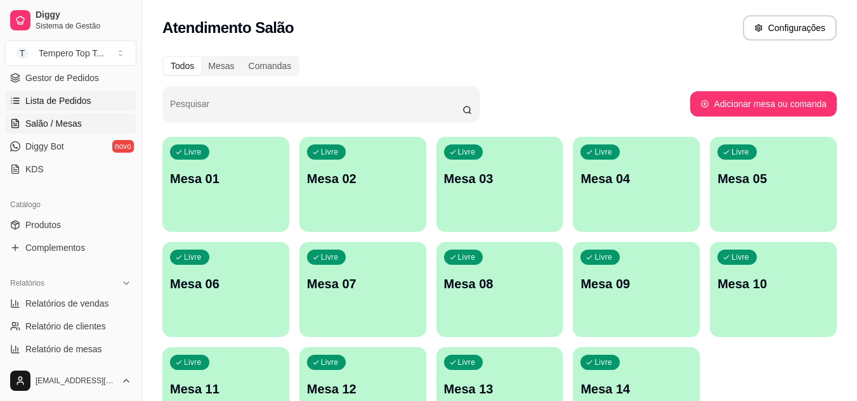
click at [74, 103] on span "Lista de Pedidos" at bounding box center [58, 100] width 66 height 13
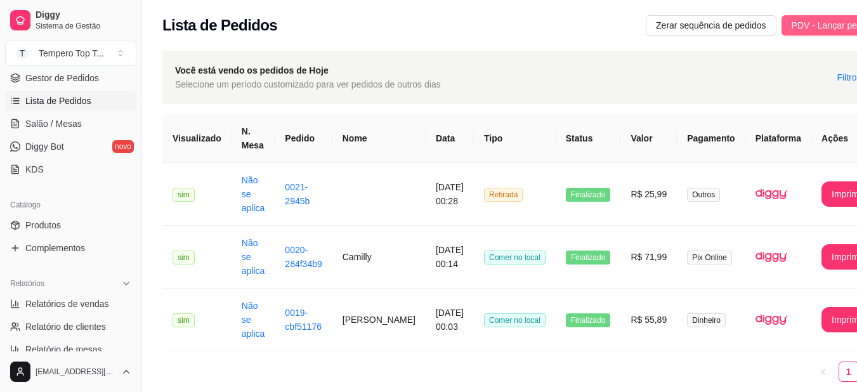
click at [791, 25] on span "PDV - Lançar pedido" at bounding box center [832, 25] width 82 height 14
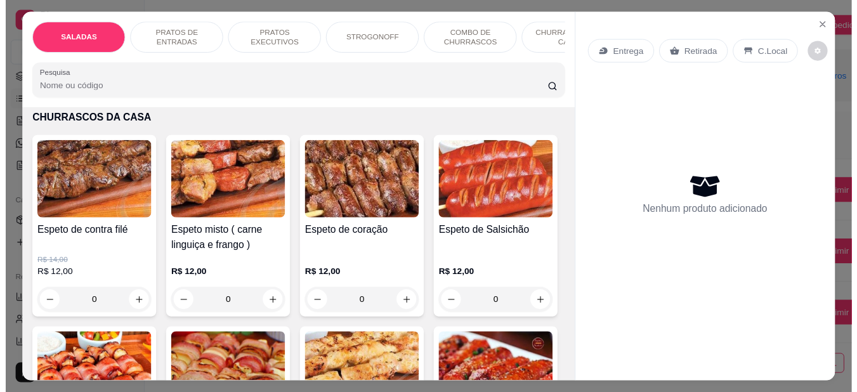
scroll to position [1712, 0]
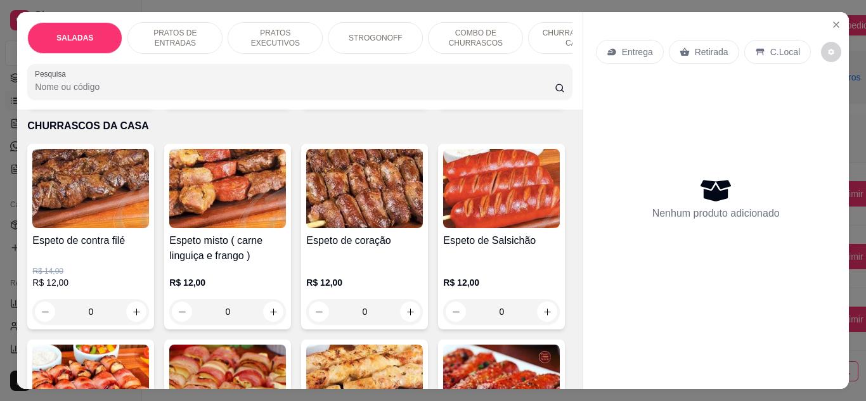
click at [269, 96] on icon "increase-product-quantity" at bounding box center [274, 91] width 10 height 10
type input "1"
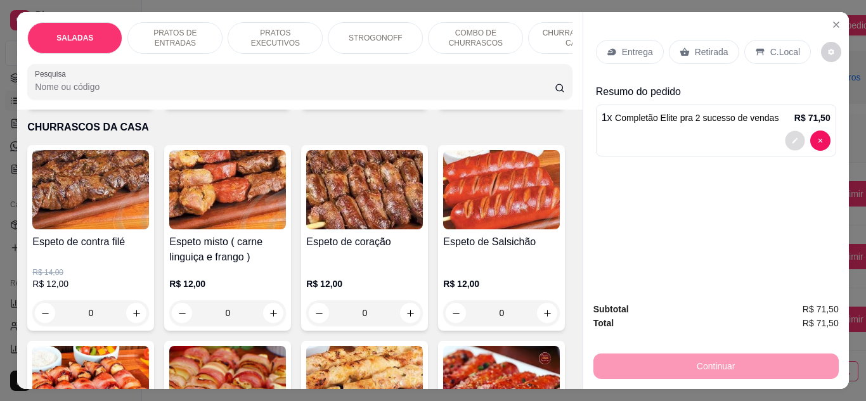
click at [789, 131] on button "decrease-product-quantity" at bounding box center [795, 141] width 20 height 20
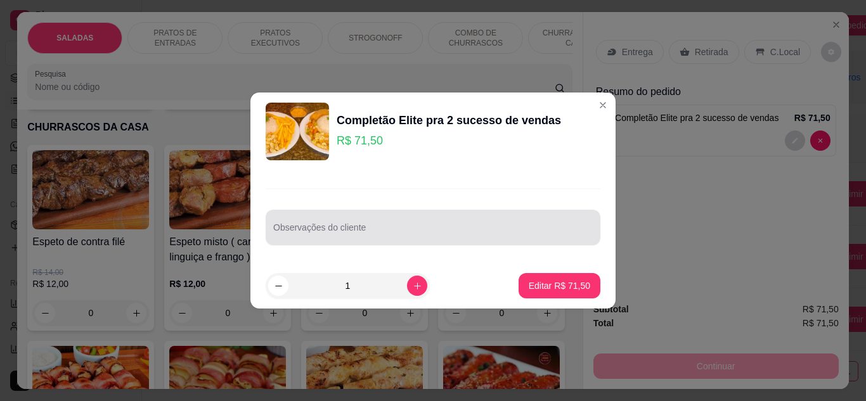
click at [337, 218] on div at bounding box center [433, 227] width 320 height 25
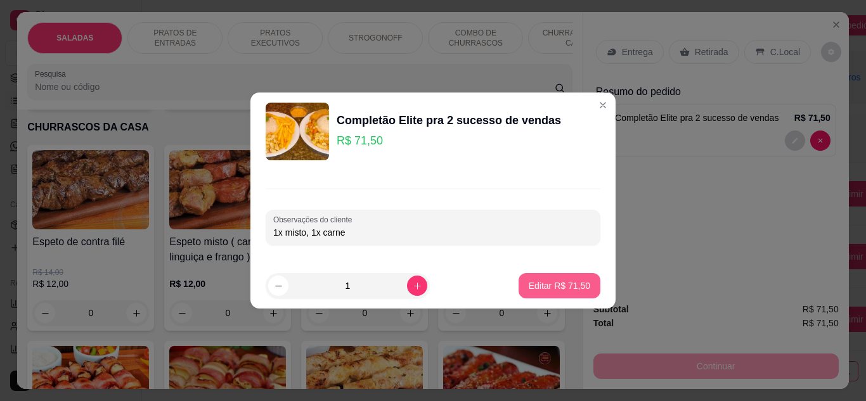
type input "1x misto, 1x carne"
click at [578, 285] on p "Editar R$ 71,50" at bounding box center [559, 286] width 60 height 12
type input "0"
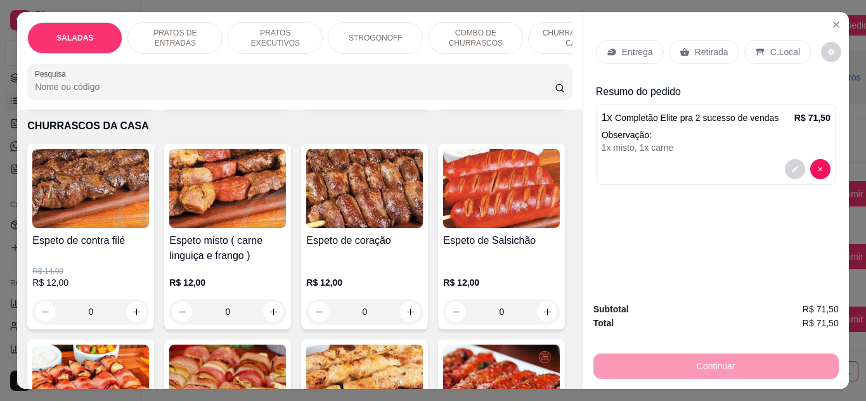
drag, startPoint x: 791, startPoint y: 20, endPoint x: 777, endPoint y: 40, distance: 24.5
click at [791, 20] on div "Entrega Retirada C.Local Resumo do pedido 1 x Completão Elite pra 2 sucesso de …" at bounding box center [716, 152] width 266 height 280
click at [777, 46] on p "C.Local" at bounding box center [785, 52] width 30 height 13
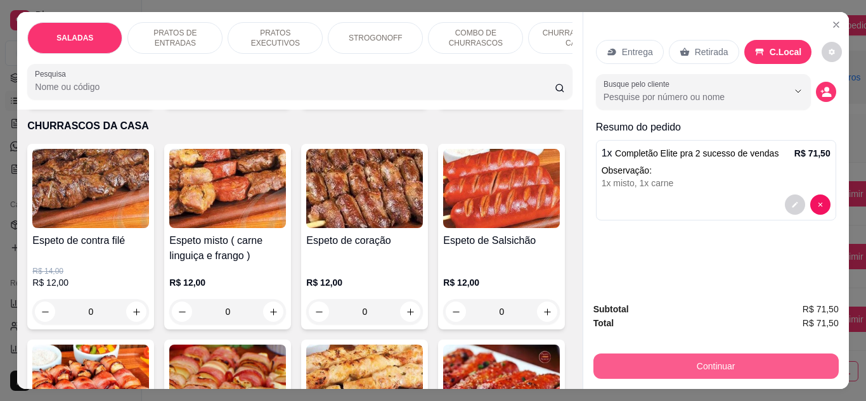
click at [722, 362] on button "Continuar" at bounding box center [716, 366] width 245 height 25
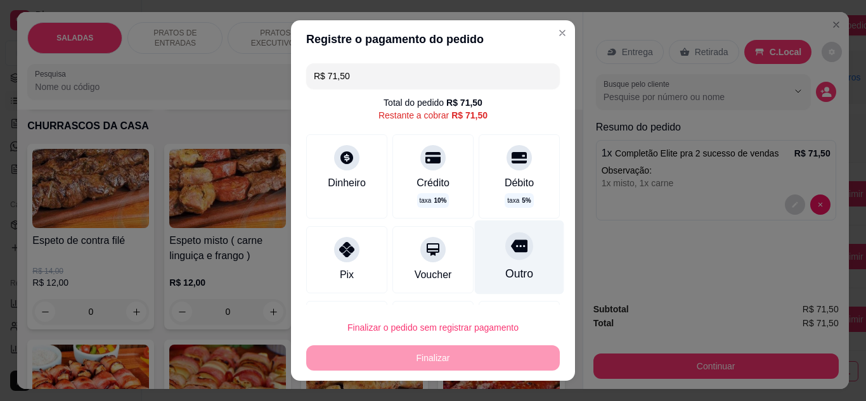
click at [507, 267] on div "Outro" at bounding box center [519, 274] width 28 height 16
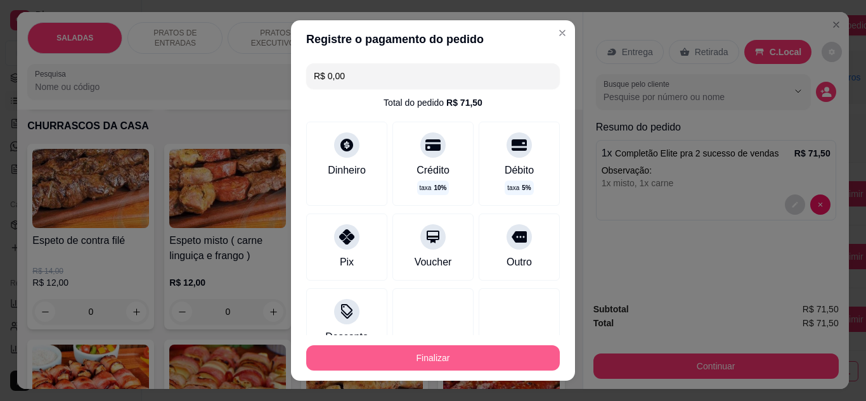
click at [467, 355] on button "Finalizar" at bounding box center [433, 358] width 254 height 25
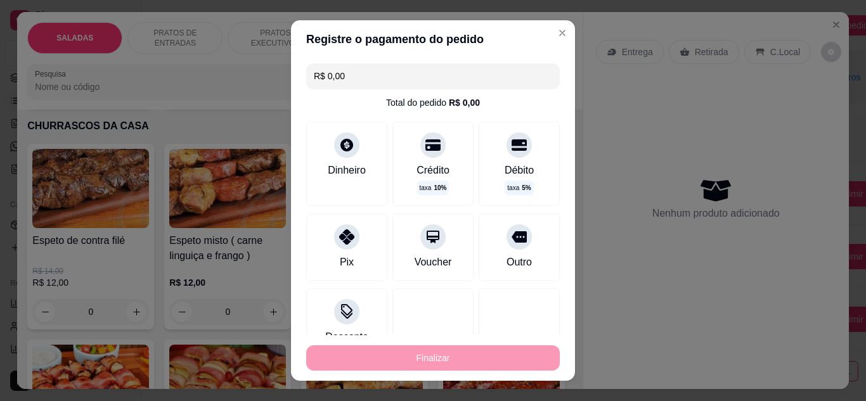
type input "-R$ 71,50"
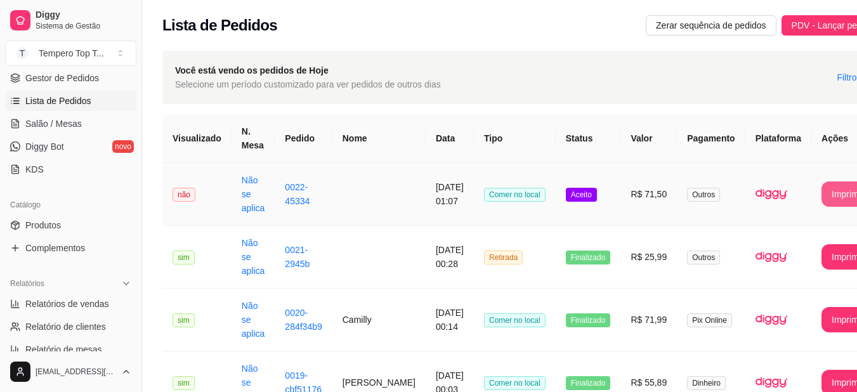
click at [821, 196] on button "Imprimir" at bounding box center [847, 193] width 53 height 25
click at [628, 193] on td "R$ 71,50" at bounding box center [648, 194] width 56 height 63
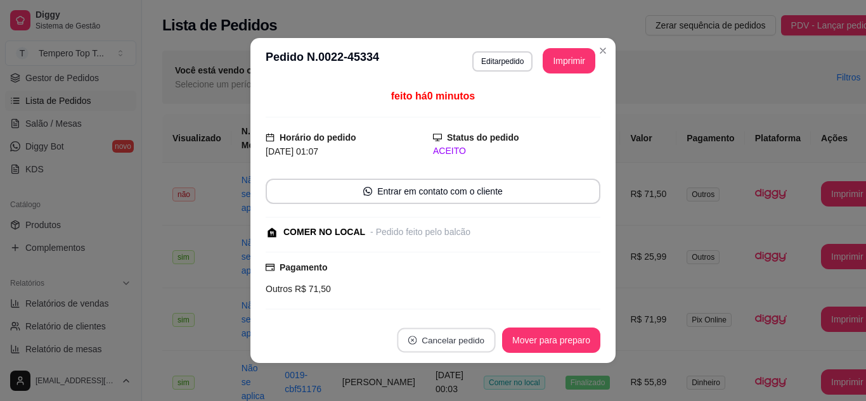
click at [444, 335] on button "Cancelar pedido" at bounding box center [446, 340] width 98 height 25
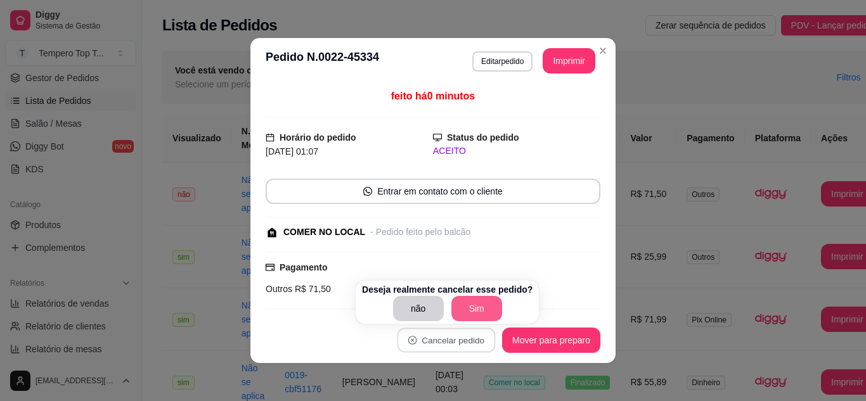
click at [470, 305] on button "Sim" at bounding box center [476, 308] width 51 height 25
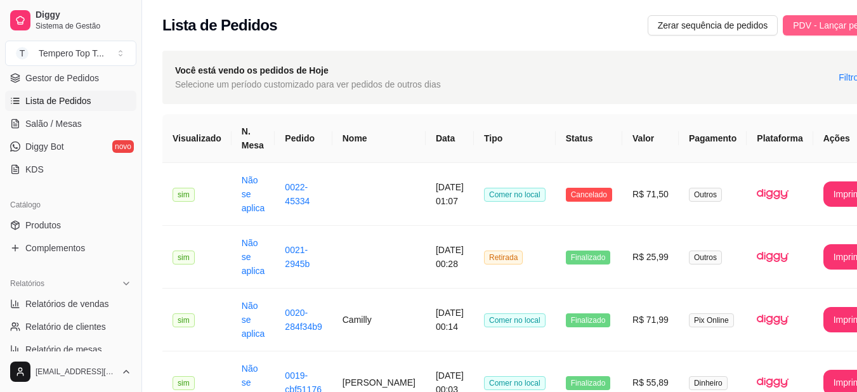
click at [796, 25] on span "PDV - Lançar pedido" at bounding box center [834, 25] width 82 height 14
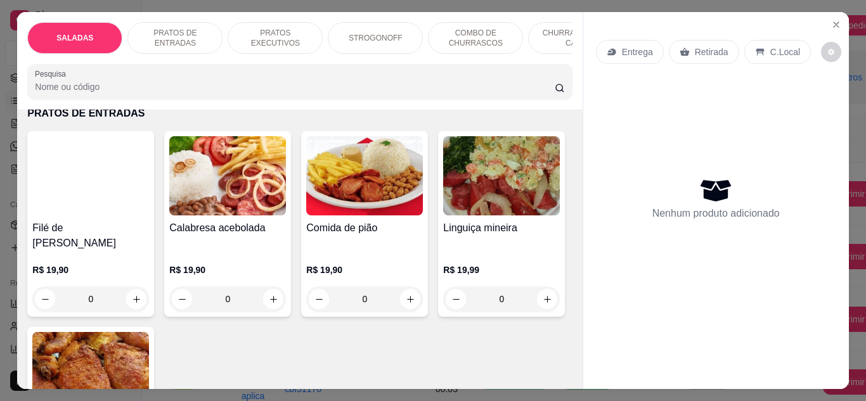
scroll to position [254, 0]
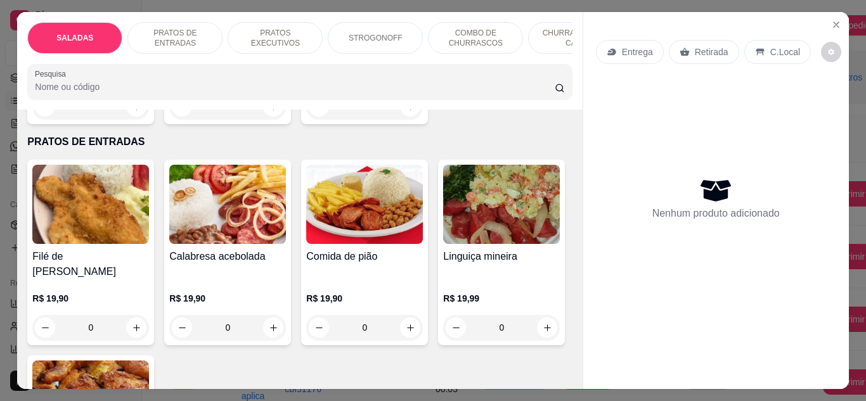
click at [135, 318] on div "0" at bounding box center [90, 327] width 117 height 25
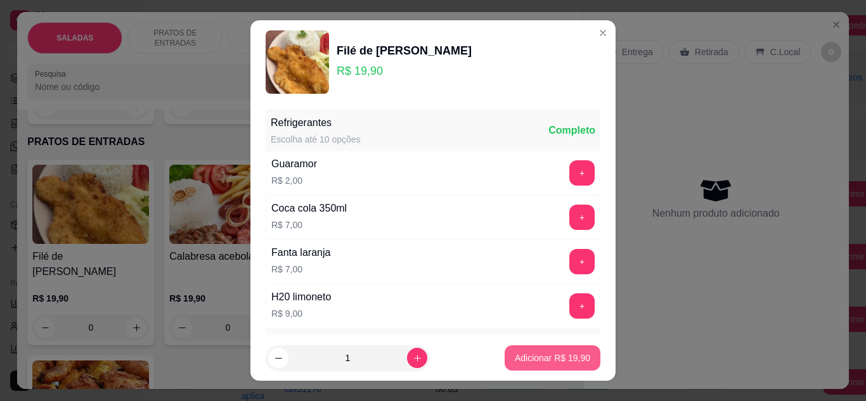
click at [555, 358] on p "Adicionar R$ 19,90" at bounding box center [552, 358] width 75 height 13
type input "1"
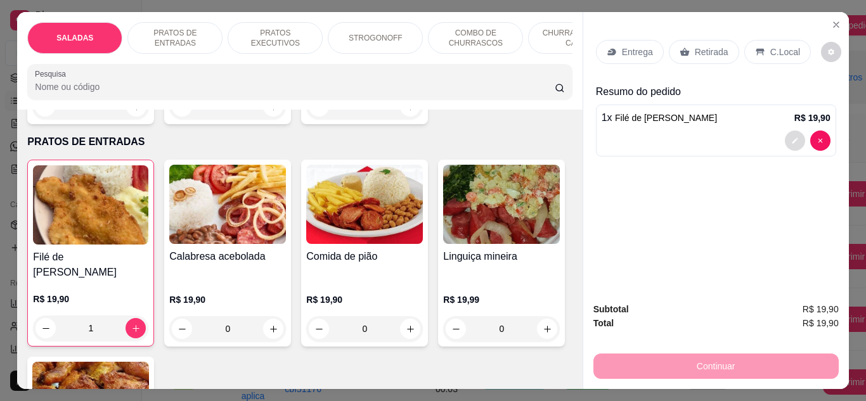
click at [785, 138] on button "decrease-product-quantity" at bounding box center [795, 141] width 20 height 20
click at [791, 139] on icon "decrease-product-quantity" at bounding box center [795, 141] width 8 height 8
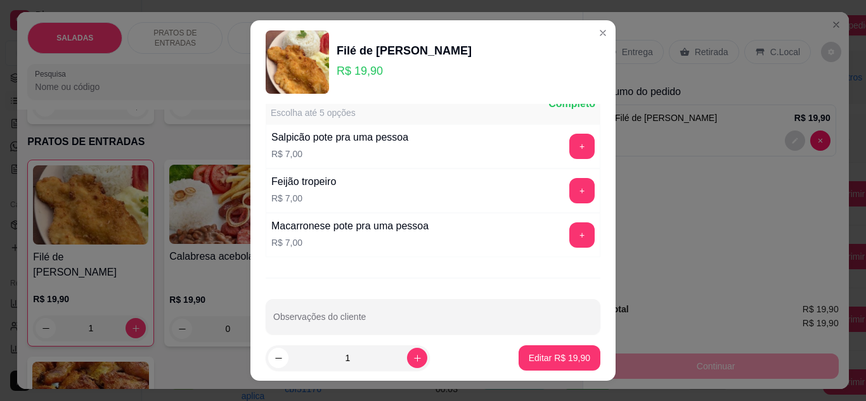
scroll to position [524, 0]
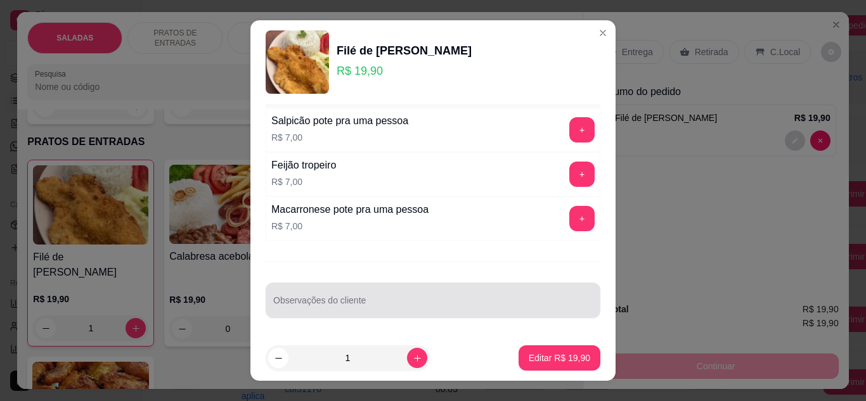
click at [429, 297] on div at bounding box center [433, 300] width 320 height 25
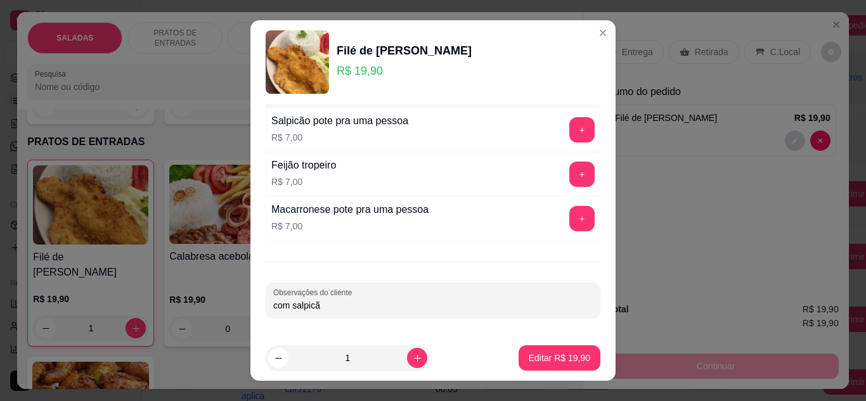
type input "com salpicão"
click at [538, 357] on p "Editar R$ 19,90" at bounding box center [560, 358] width 62 height 13
type input "0"
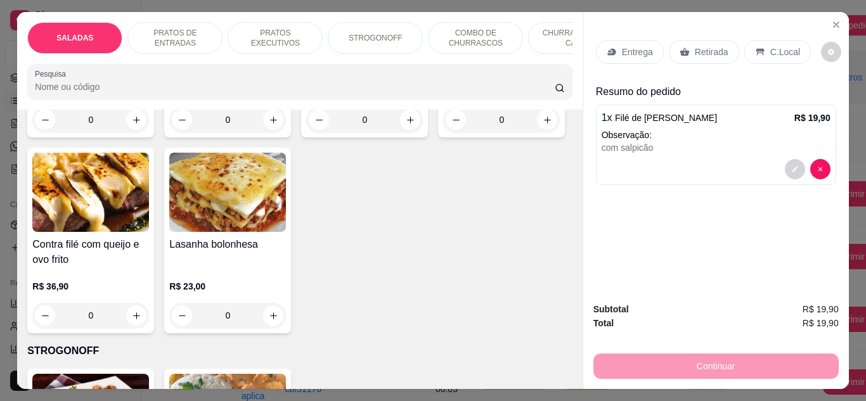
scroll to position [1078, 0]
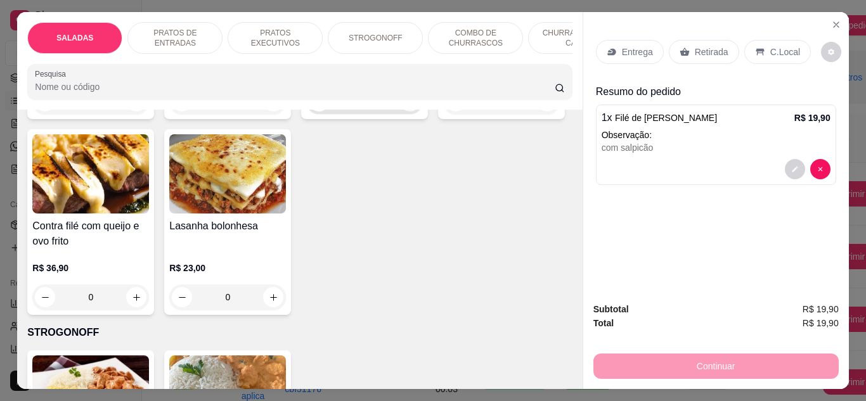
click at [400, 112] on button "increase-product-quantity" at bounding box center [410, 101] width 20 height 20
type input "1"
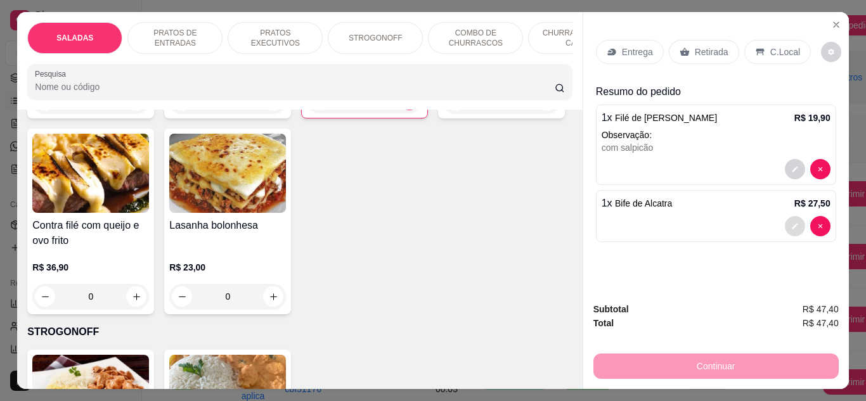
click at [794, 224] on button "decrease-product-quantity" at bounding box center [795, 226] width 20 height 20
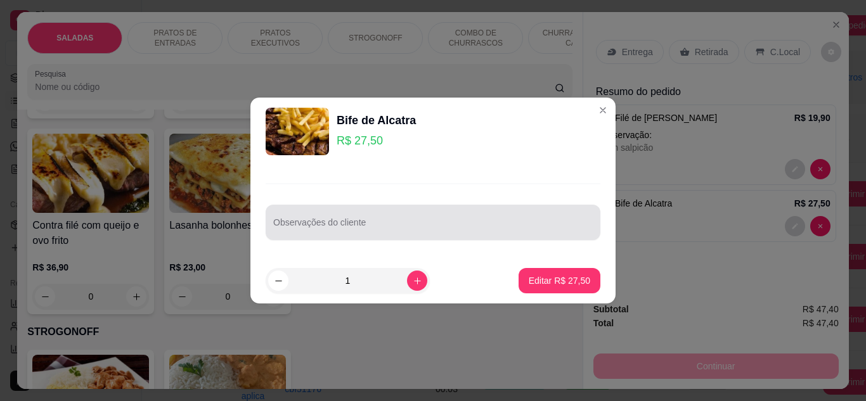
click at [500, 226] on input "Observações do cliente" at bounding box center [433, 227] width 320 height 13
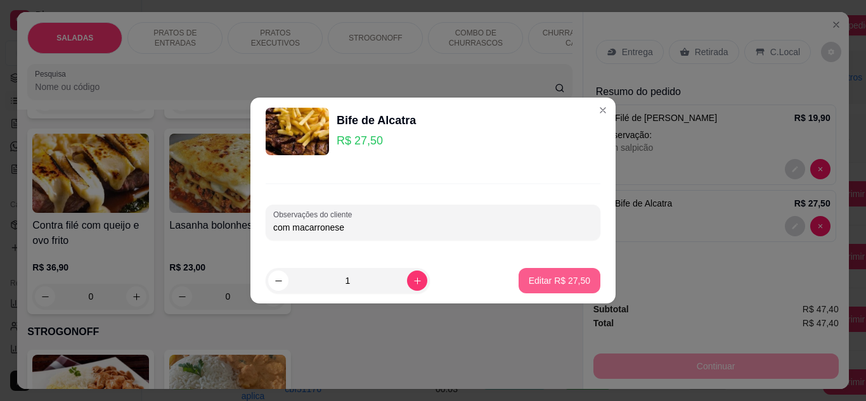
type input "com macarronese"
click at [573, 282] on p "Editar R$ 27,50" at bounding box center [560, 281] width 62 height 13
type input "0"
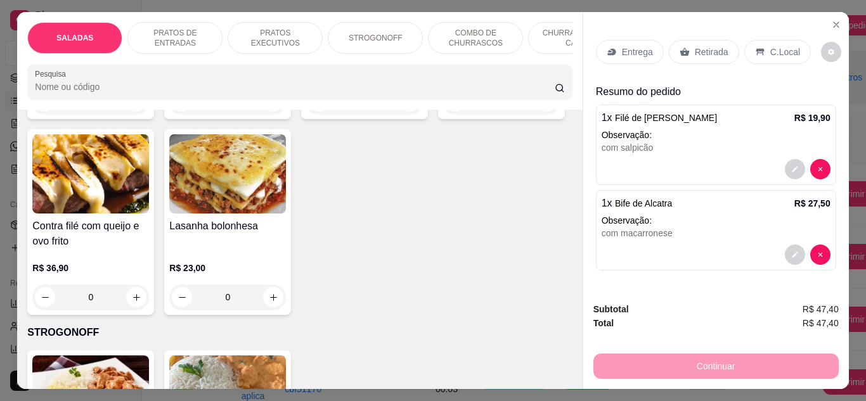
scroll to position [34, 0]
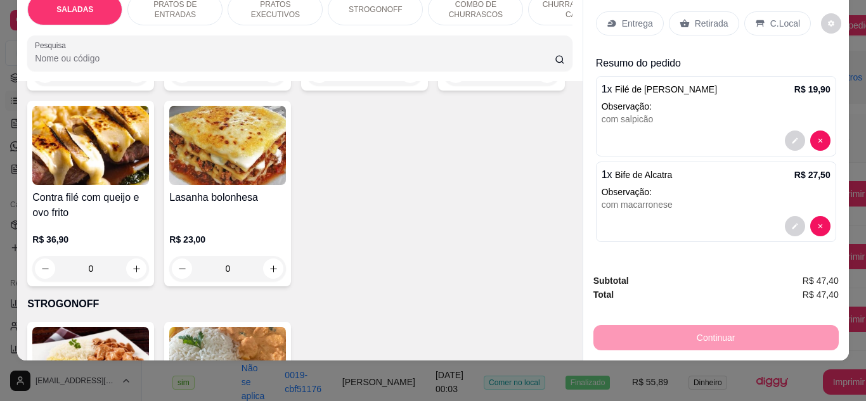
click at [774, 17] on p "C.Local" at bounding box center [785, 23] width 30 height 13
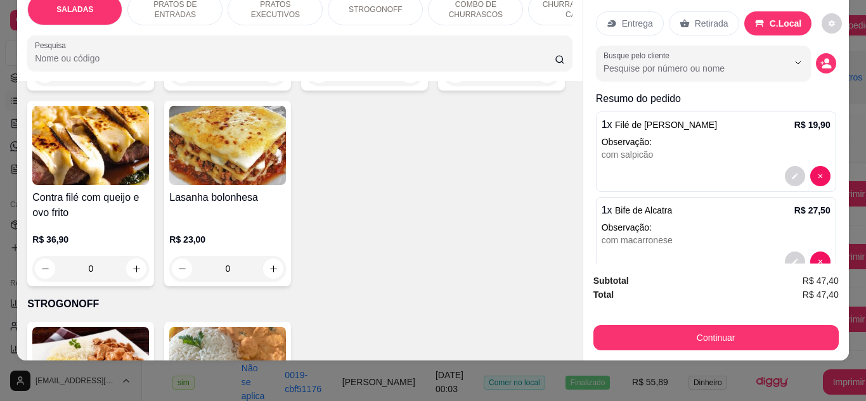
scroll to position [32, 0]
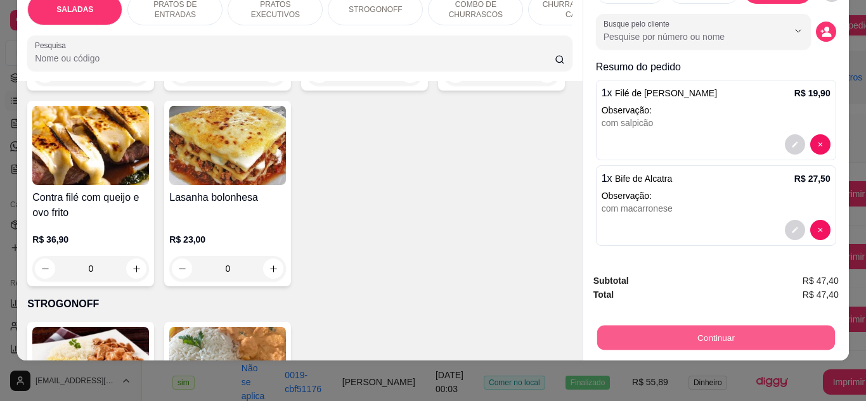
click at [763, 326] on button "Continuar" at bounding box center [716, 338] width 238 height 25
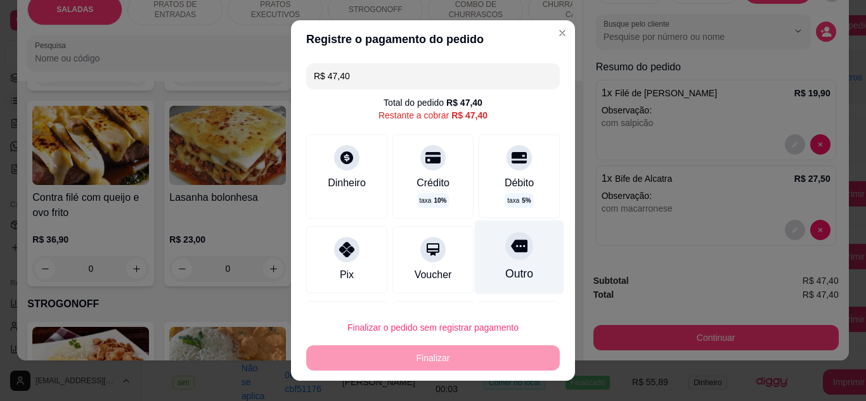
click at [507, 268] on div "Outro" at bounding box center [519, 274] width 28 height 16
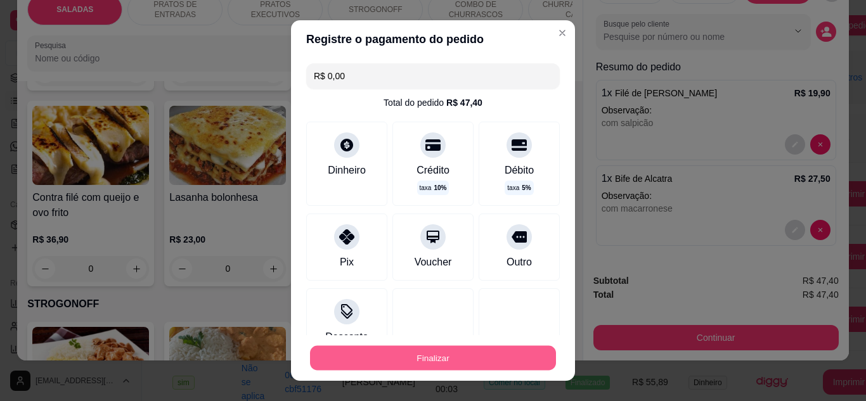
click at [478, 354] on button "Finalizar" at bounding box center [433, 358] width 246 height 25
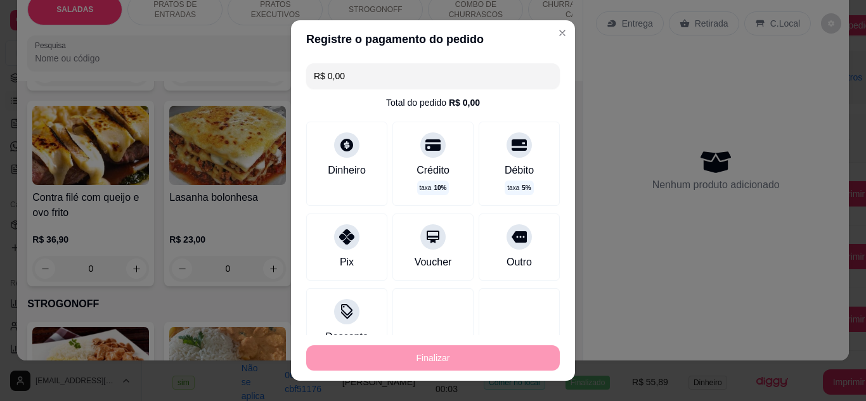
type input "-R$ 47,40"
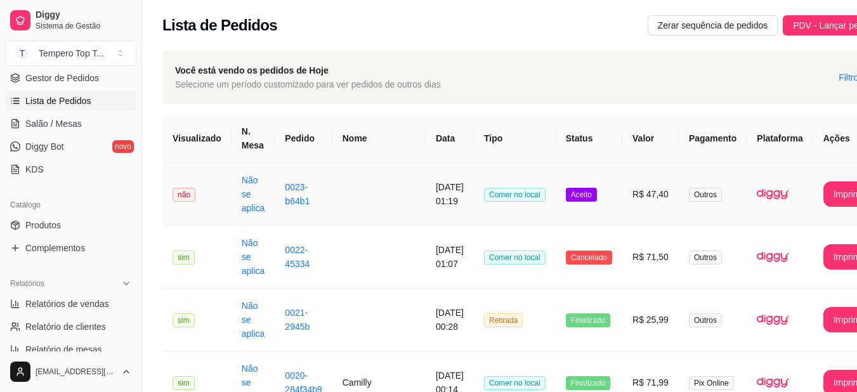
click at [425, 200] on td "[DATE] 01:19" at bounding box center [449, 194] width 48 height 63
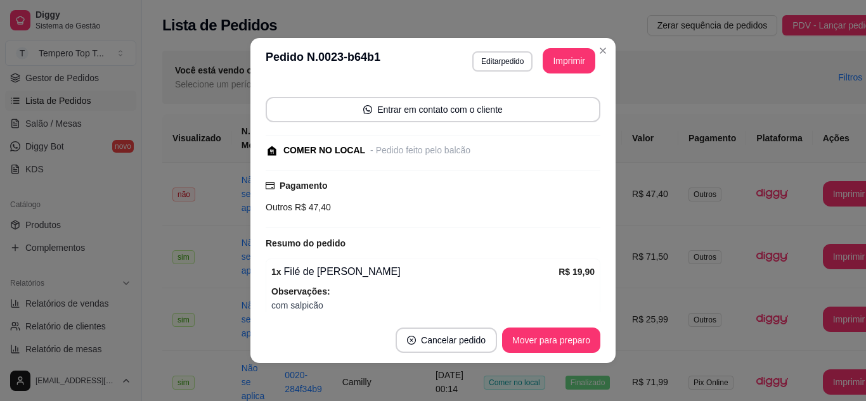
scroll to position [190, 0]
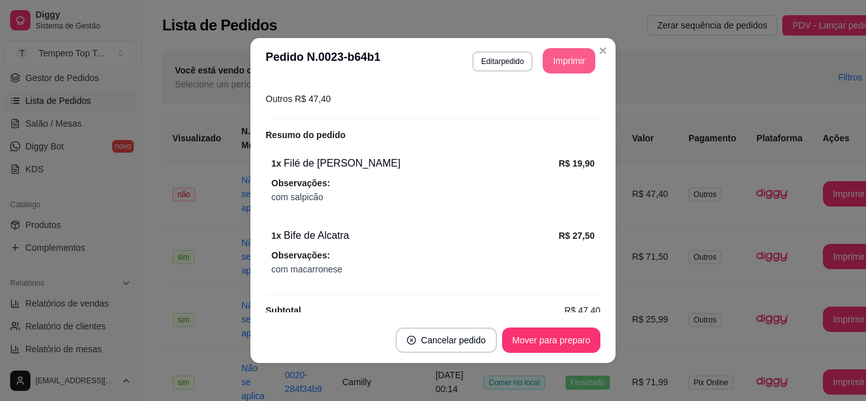
click at [552, 63] on button "Imprimir" at bounding box center [569, 60] width 53 height 25
click at [566, 346] on button "Mover para preparo" at bounding box center [551, 340] width 98 height 25
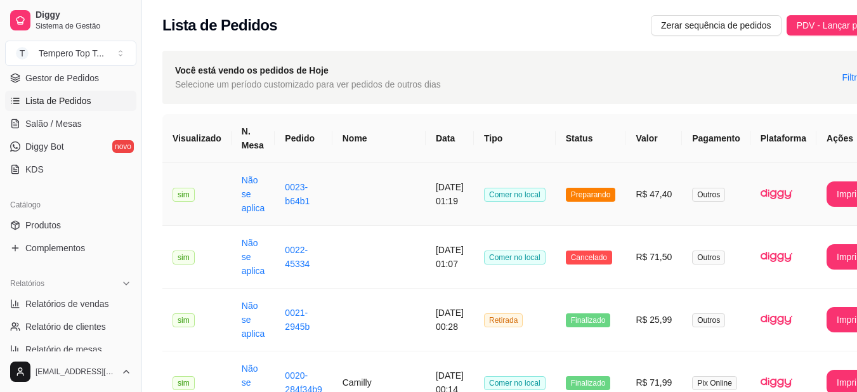
click at [373, 206] on td at bounding box center [378, 194] width 93 height 63
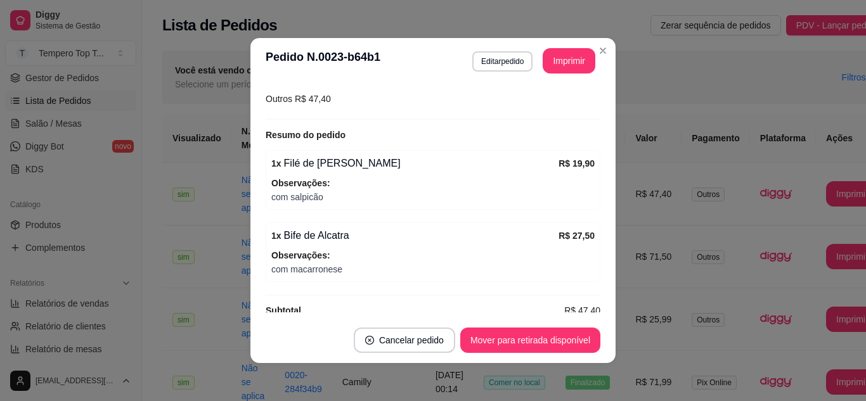
scroll to position [209, 0]
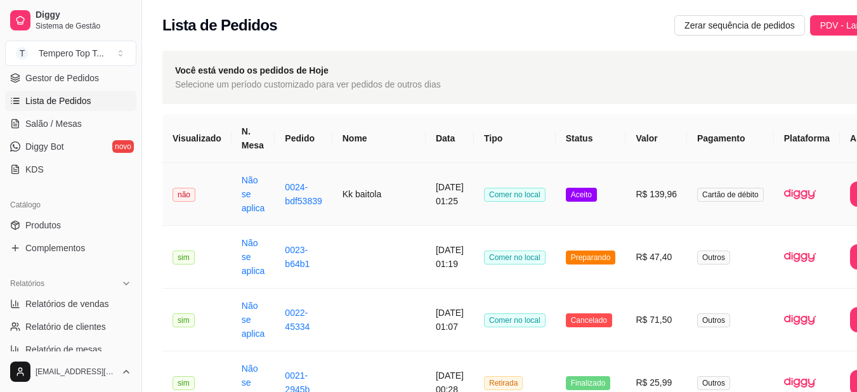
click at [474, 205] on td "Comer no local" at bounding box center [515, 194] width 82 height 63
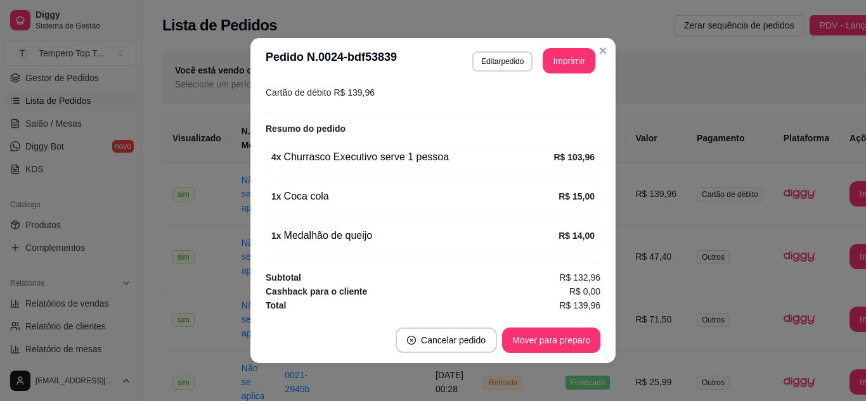
scroll to position [3, 0]
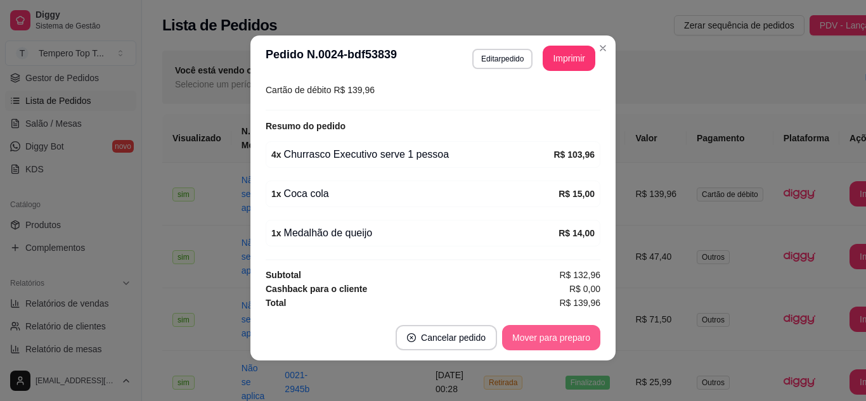
click at [557, 337] on button "Mover para preparo" at bounding box center [551, 337] width 98 height 25
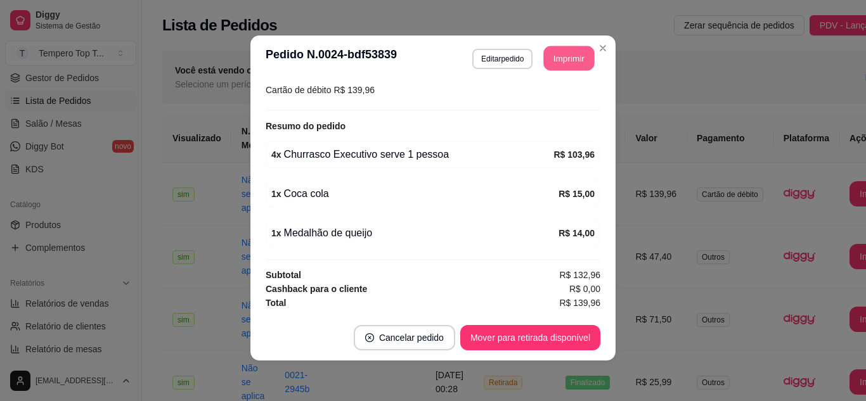
click at [561, 52] on button "Imprimir" at bounding box center [569, 58] width 51 height 25
click at [489, 59] on button "Editar pedido" at bounding box center [502, 59] width 60 height 20
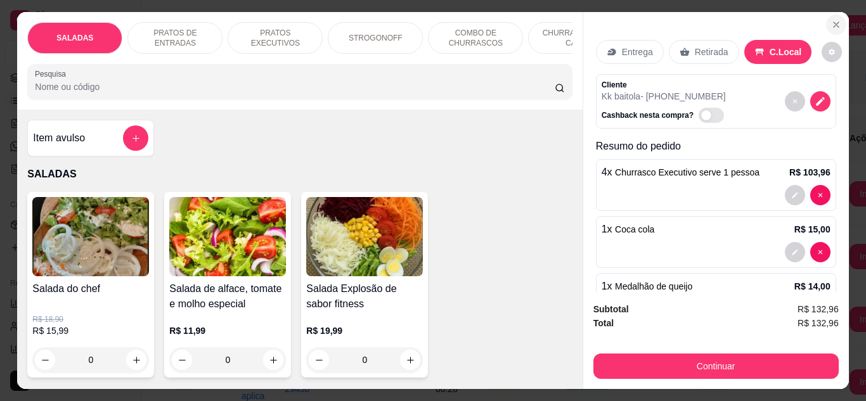
click at [831, 20] on icon "Close" at bounding box center [836, 25] width 10 height 10
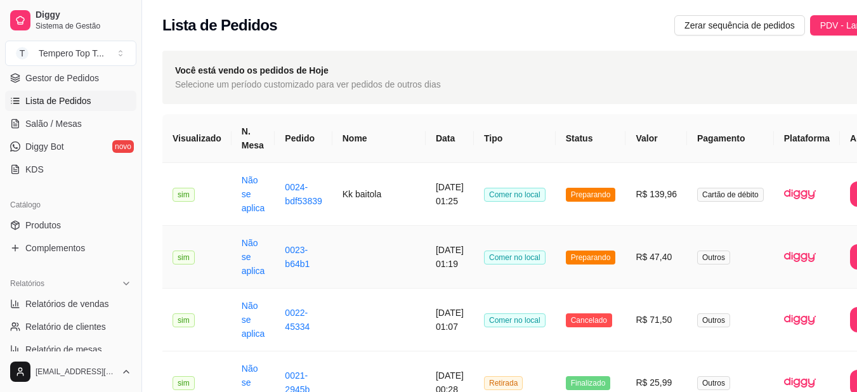
click at [342, 262] on td at bounding box center [378, 257] width 93 height 63
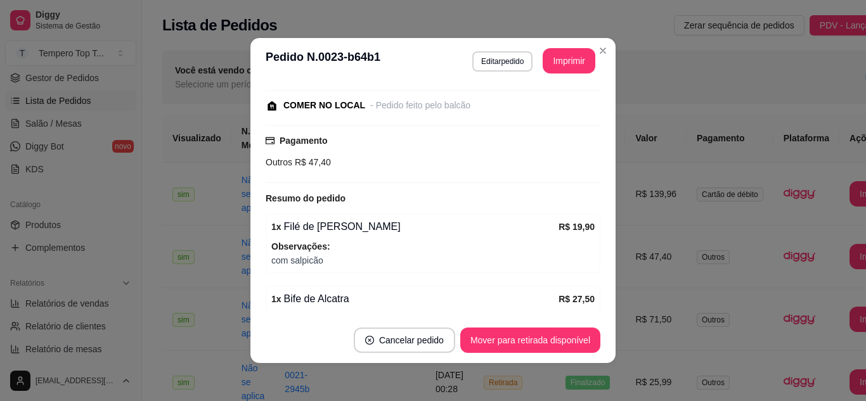
scroll to position [209, 0]
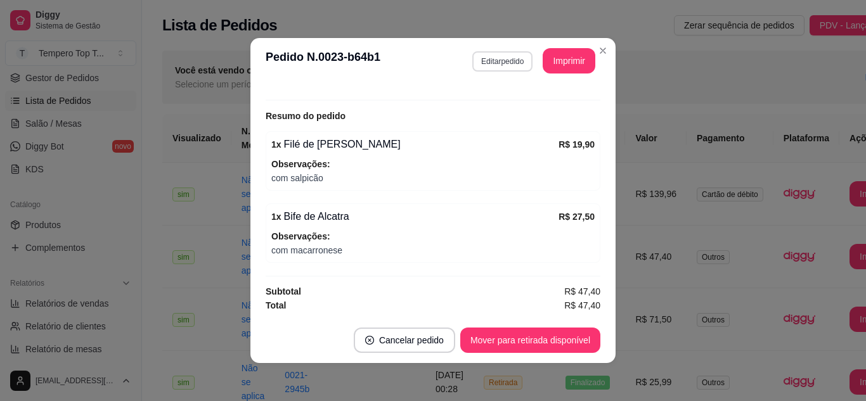
click at [509, 61] on button "Editar pedido" at bounding box center [502, 61] width 60 height 20
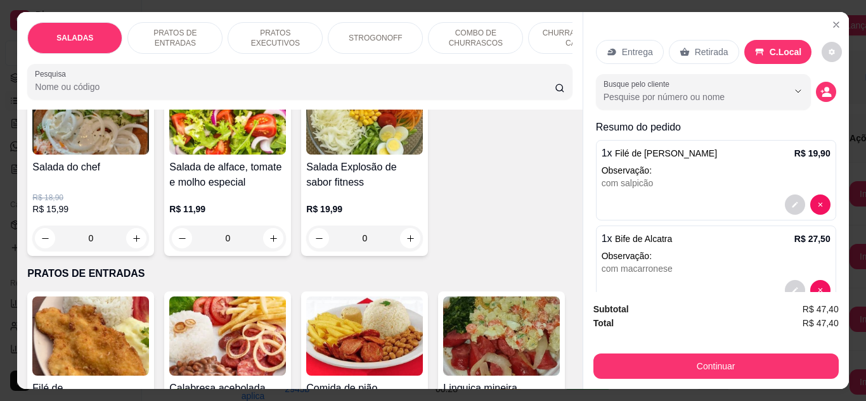
scroll to position [254, 0]
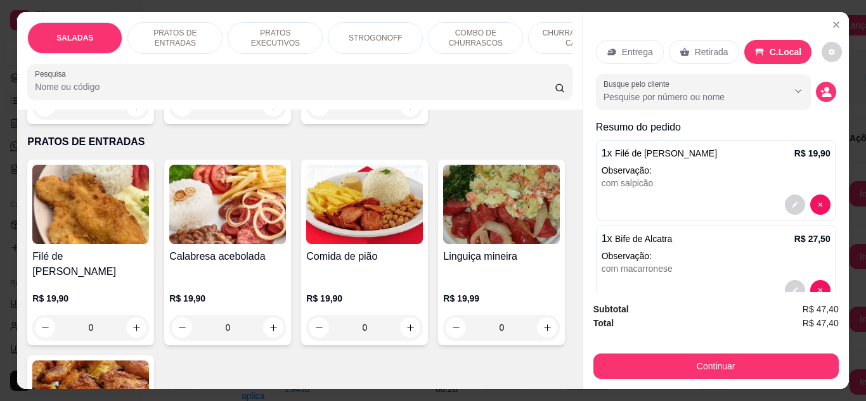
click at [550, 34] on p "CHURRASCOS DA CASA" at bounding box center [576, 38] width 74 height 20
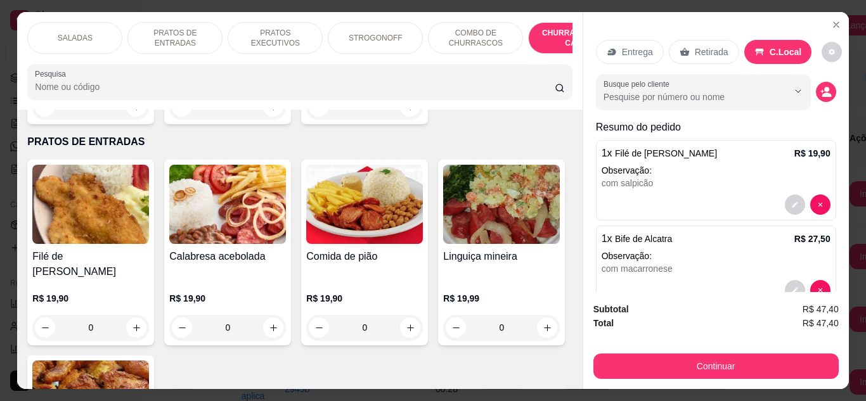
scroll to position [34, 0]
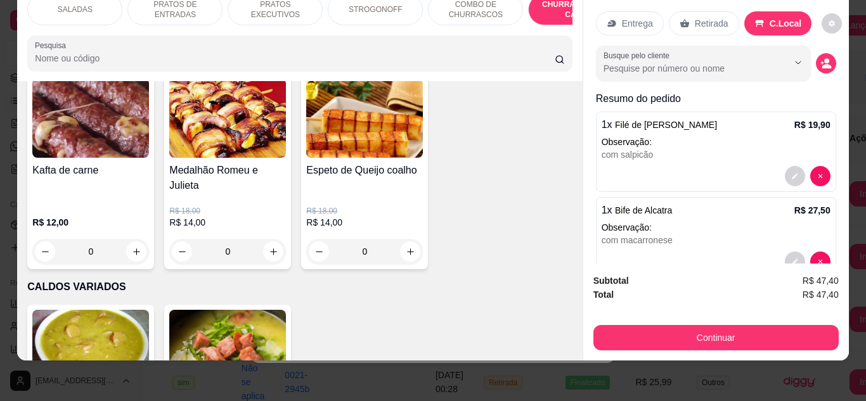
type input "1"
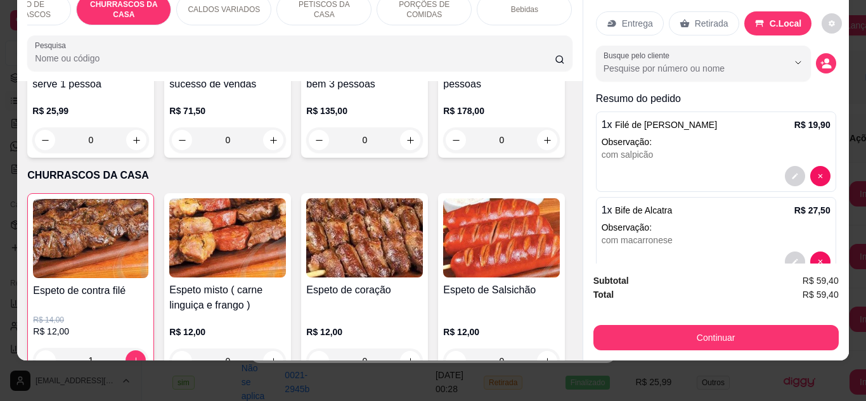
scroll to position [0, 0]
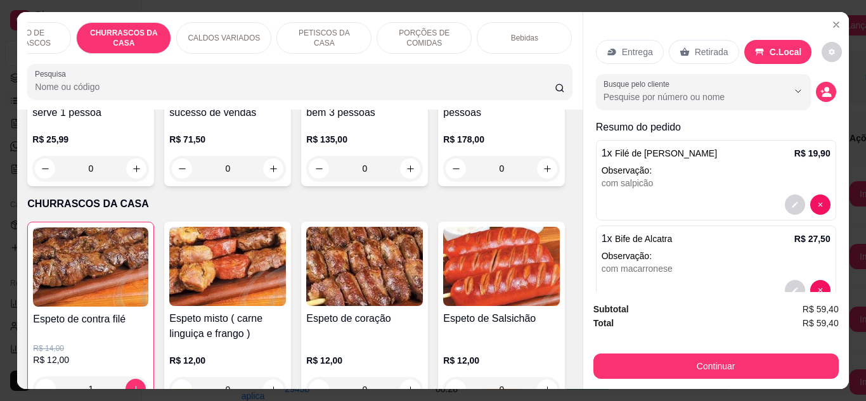
click at [540, 35] on div "Bebidas" at bounding box center [524, 38] width 95 height 32
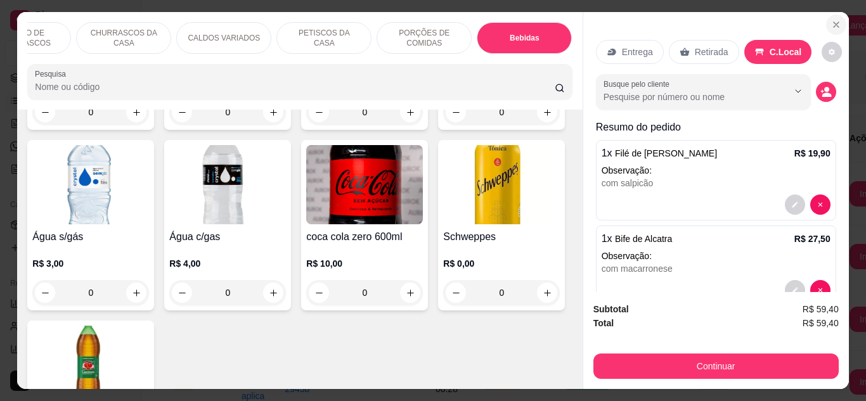
click at [835, 21] on icon "Close" at bounding box center [836, 25] width 10 height 10
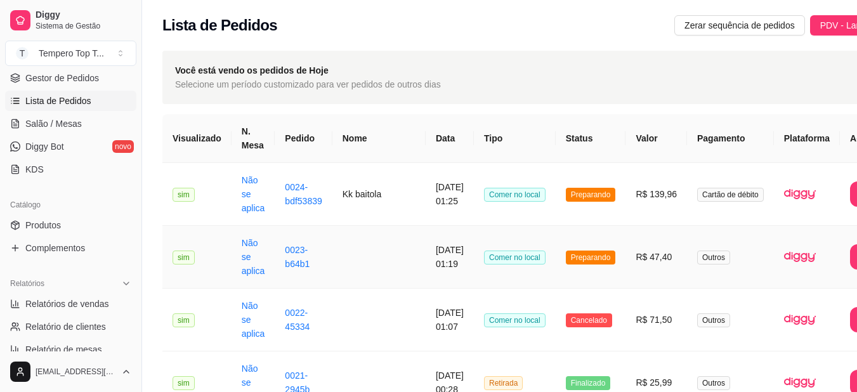
click at [625, 260] on td "R$ 47,40" at bounding box center [656, 257] width 62 height 63
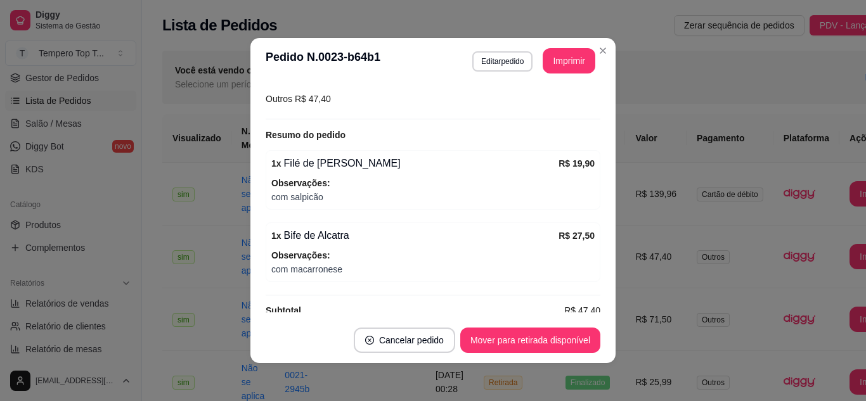
scroll to position [209, 0]
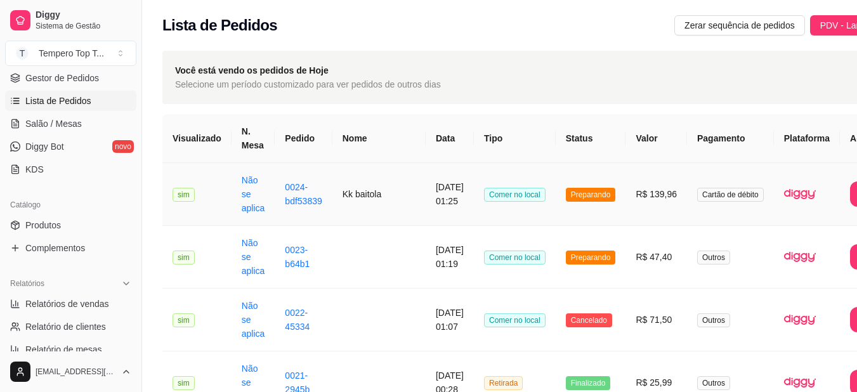
click at [566, 195] on span "Preparando" at bounding box center [591, 195] width 50 height 14
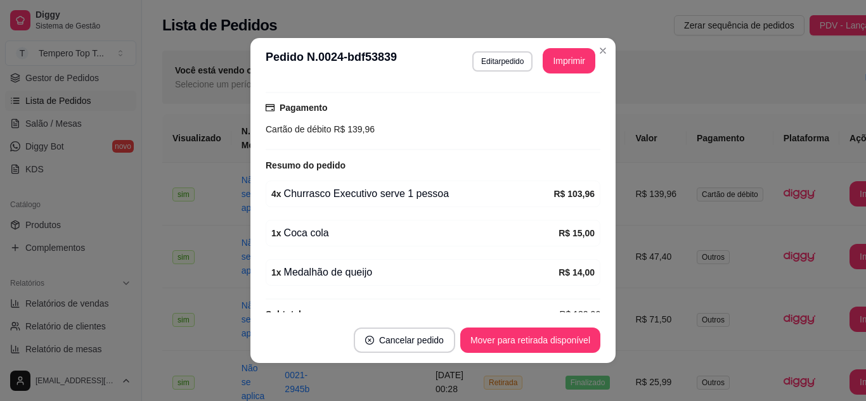
scroll to position [190, 0]
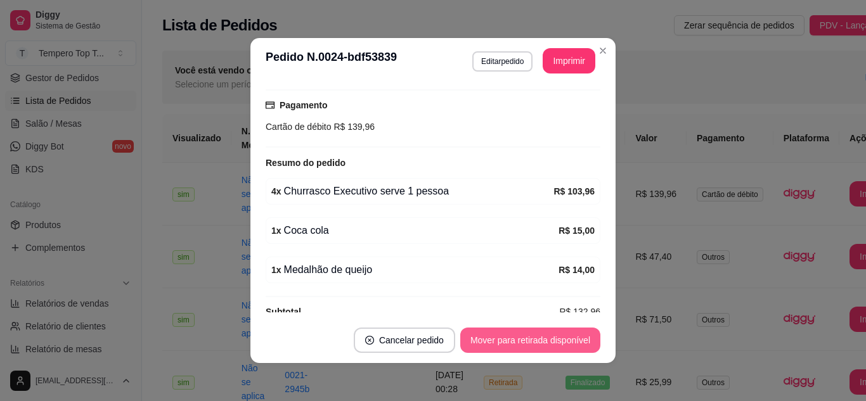
click at [532, 347] on button "Mover para retirada disponível" at bounding box center [530, 340] width 140 height 25
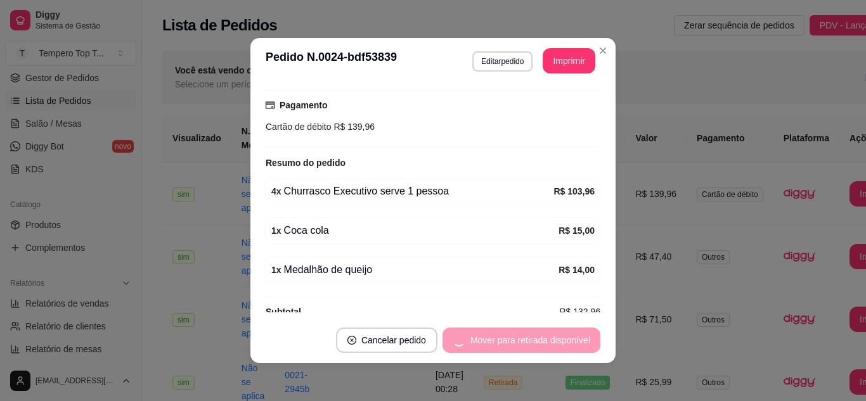
scroll to position [3, 0]
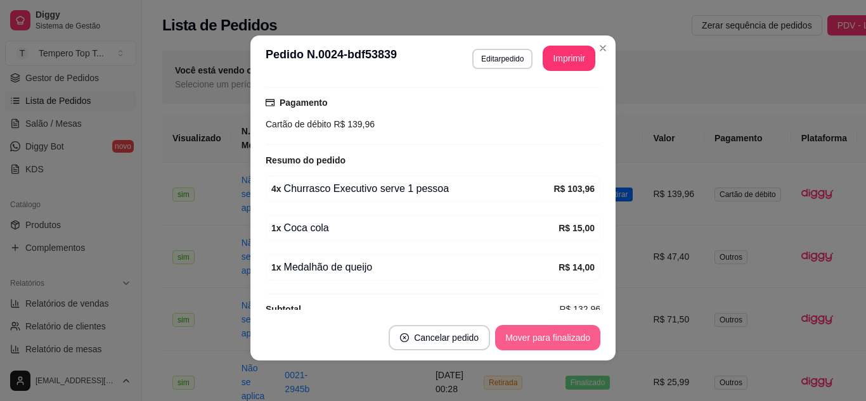
click at [542, 337] on button "Mover para finalizado" at bounding box center [547, 337] width 105 height 25
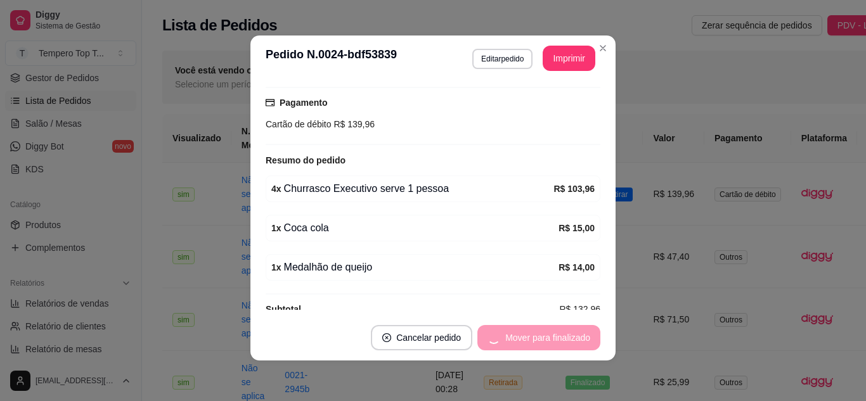
scroll to position [161, 0]
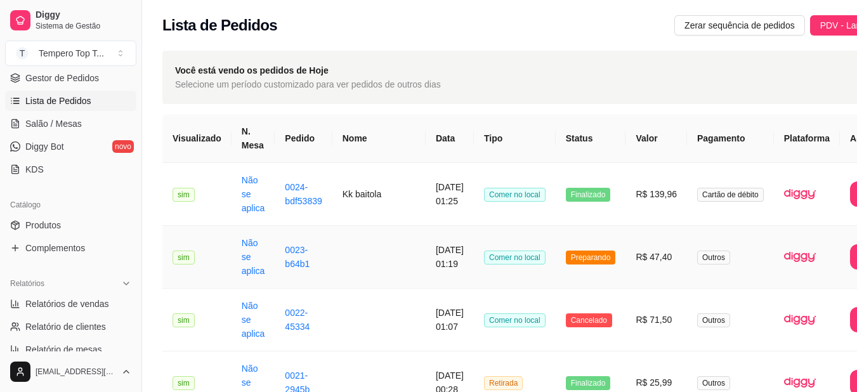
click at [566, 259] on span "Preparando" at bounding box center [591, 257] width 50 height 14
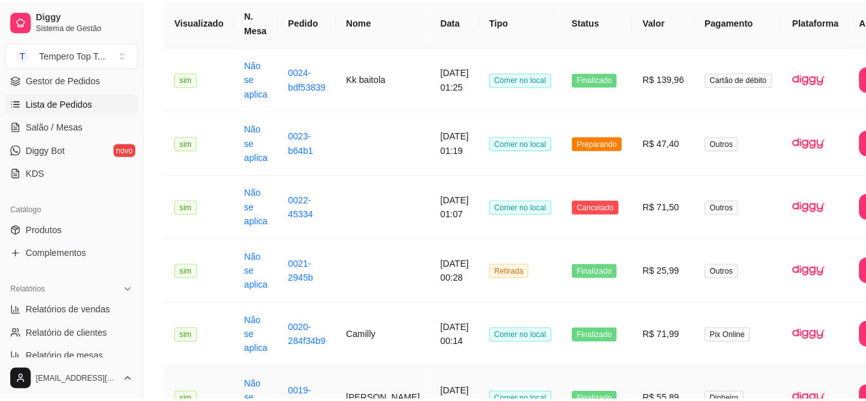
scroll to position [0, 0]
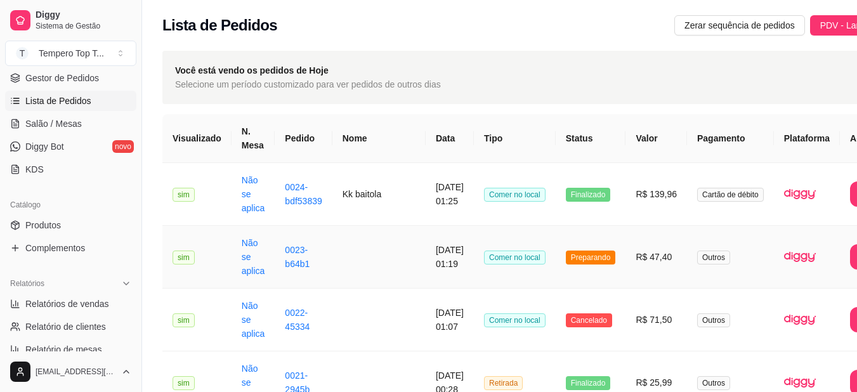
click at [368, 249] on td at bounding box center [378, 257] width 93 height 63
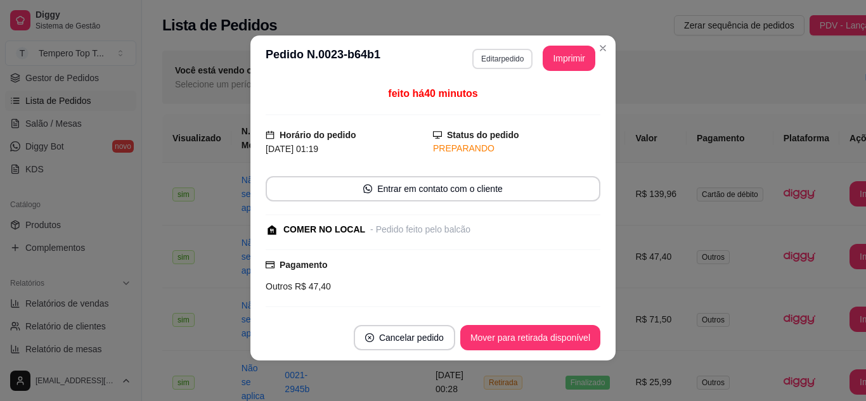
click at [490, 60] on button "Editar pedido" at bounding box center [502, 59] width 60 height 20
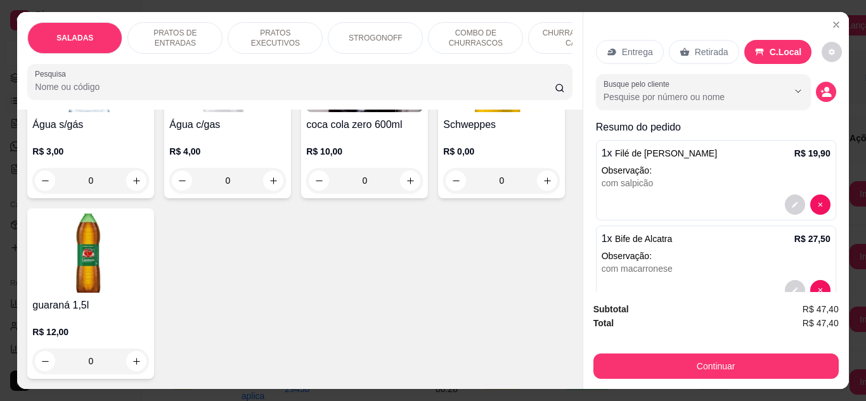
scroll to position [4375, 0]
click at [263, 10] on button "increase-product-quantity" at bounding box center [273, 0] width 20 height 20
type input "1"
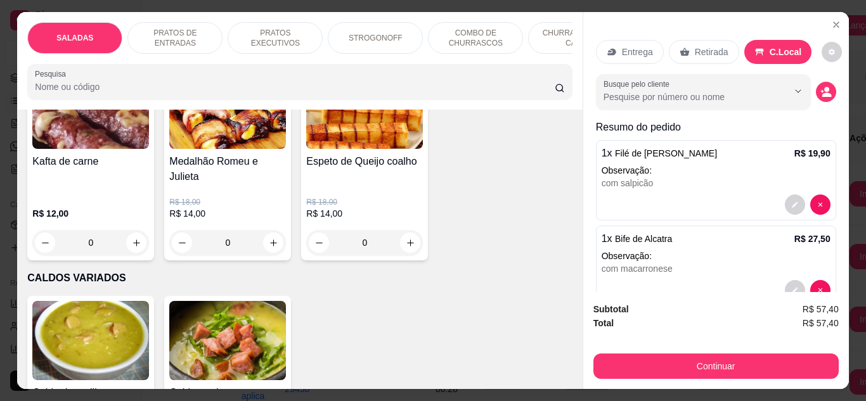
scroll to position [2093, 0]
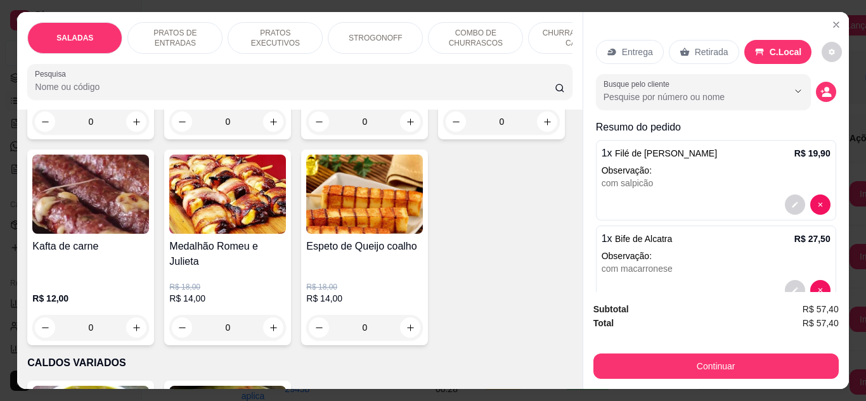
type input "1"
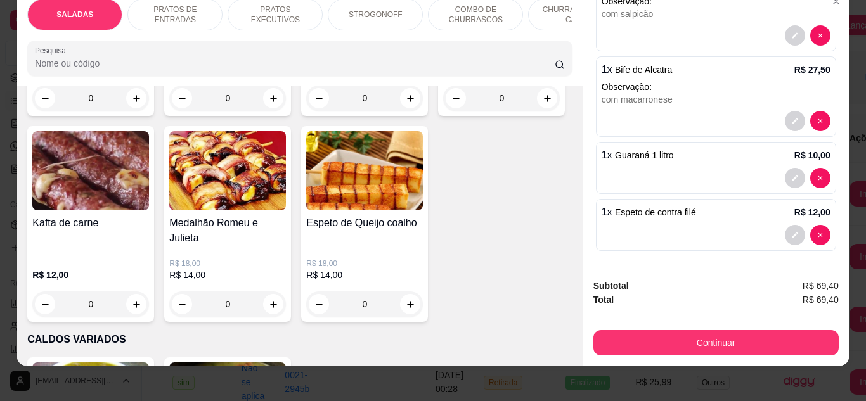
scroll to position [34, 0]
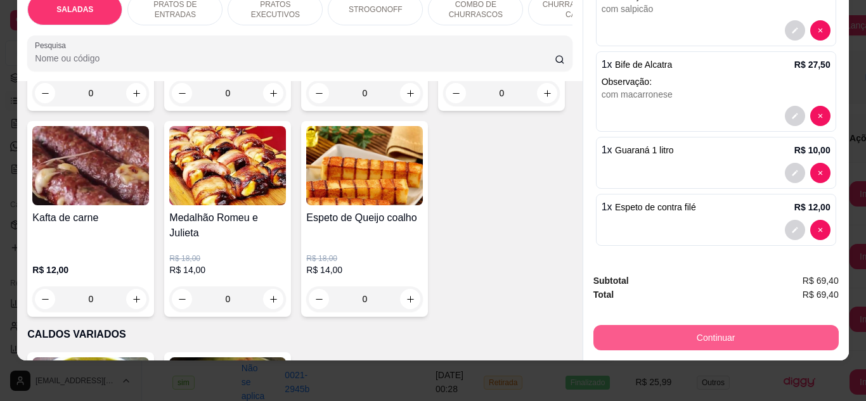
click at [708, 325] on button "Continuar" at bounding box center [716, 337] width 245 height 25
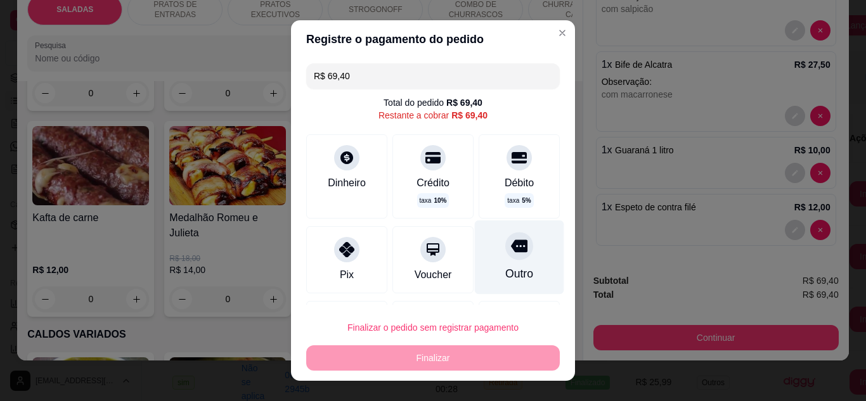
click at [502, 265] on div "Outro" at bounding box center [519, 257] width 89 height 74
type input "R$ 0,00"
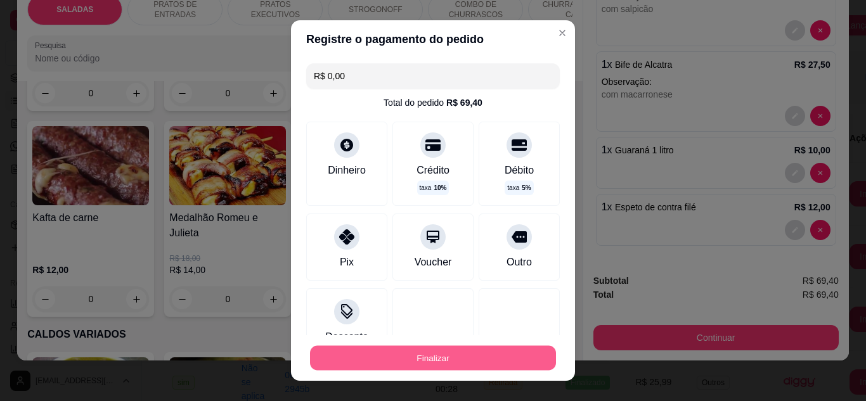
click at [498, 356] on button "Finalizar" at bounding box center [433, 358] width 246 height 25
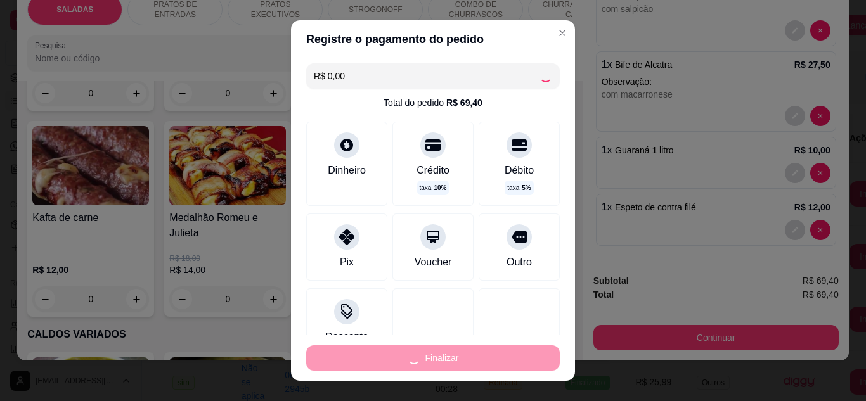
type input "0"
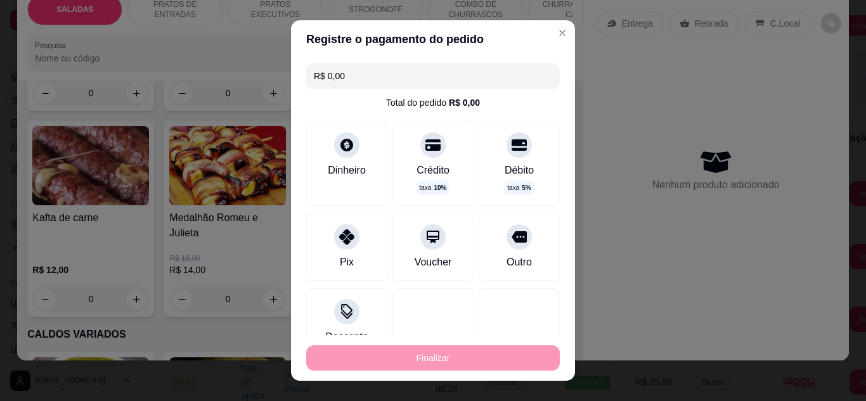
type input "-R$ 69,40"
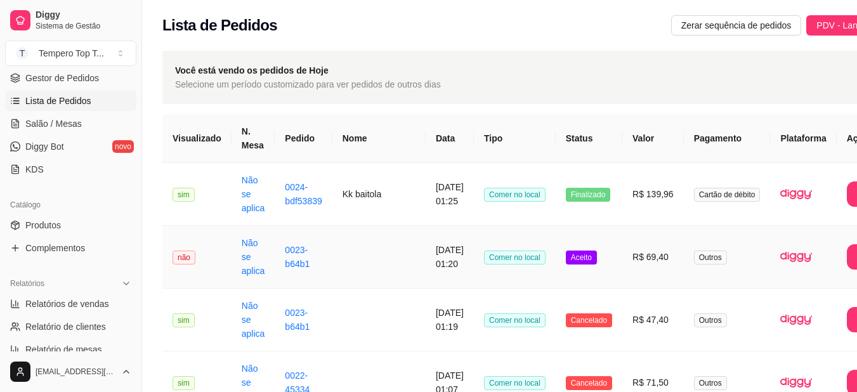
click at [571, 244] on td "Aceito" at bounding box center [588, 257] width 67 height 63
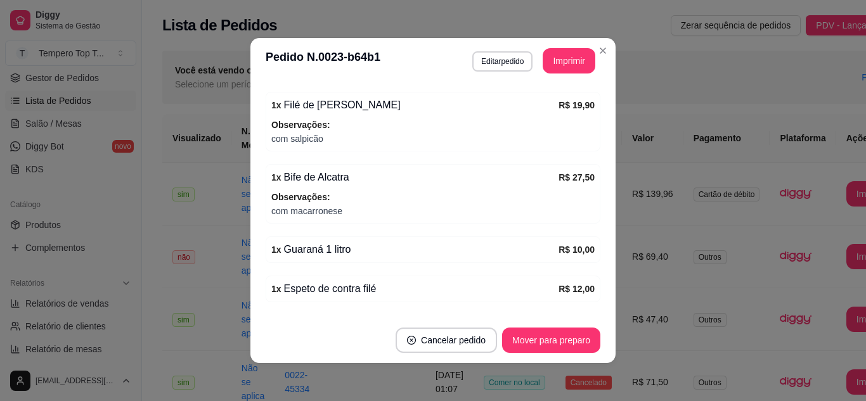
scroll to position [316, 0]
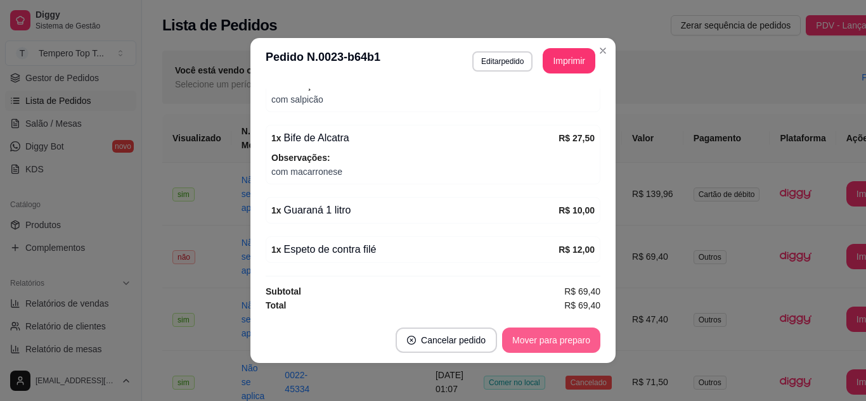
click at [573, 346] on button "Mover para preparo" at bounding box center [551, 340] width 98 height 25
click at [573, 346] on button "Mover para retirada disponível" at bounding box center [530, 340] width 140 height 25
click at [573, 346] on button "Mover para finalizado" at bounding box center [548, 340] width 102 height 25
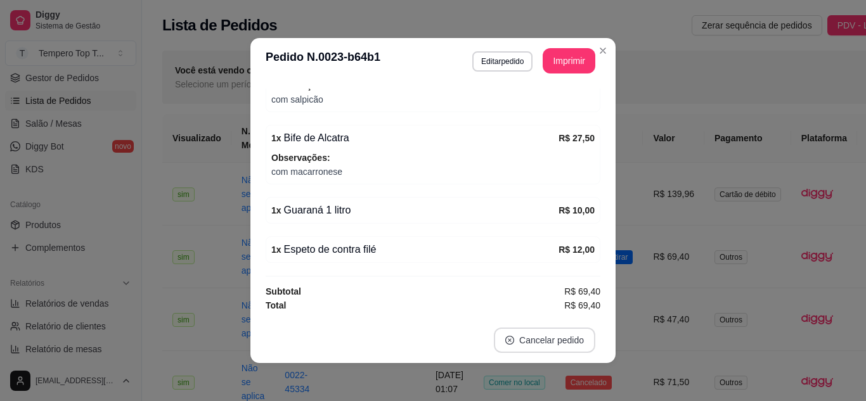
scroll to position [249, 0]
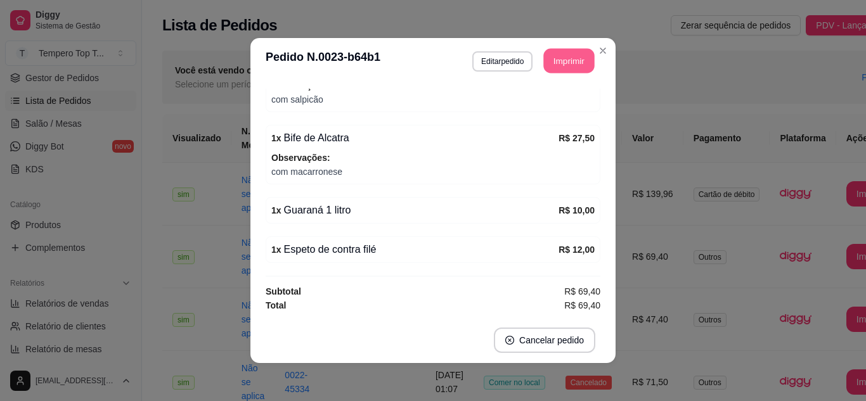
click at [566, 49] on button "Imprimir" at bounding box center [569, 61] width 51 height 25
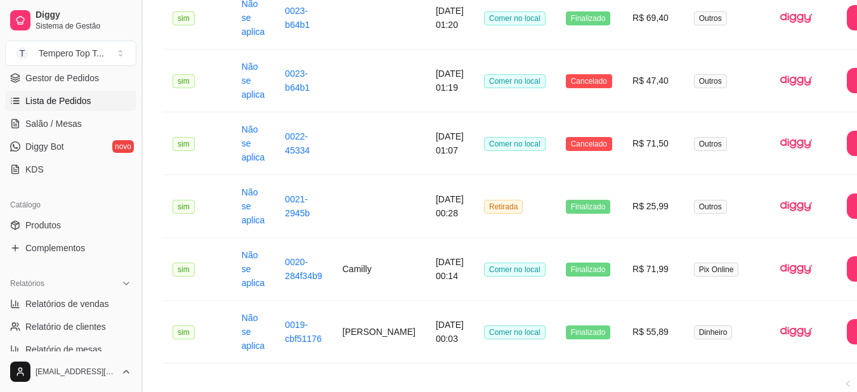
scroll to position [302, 0]
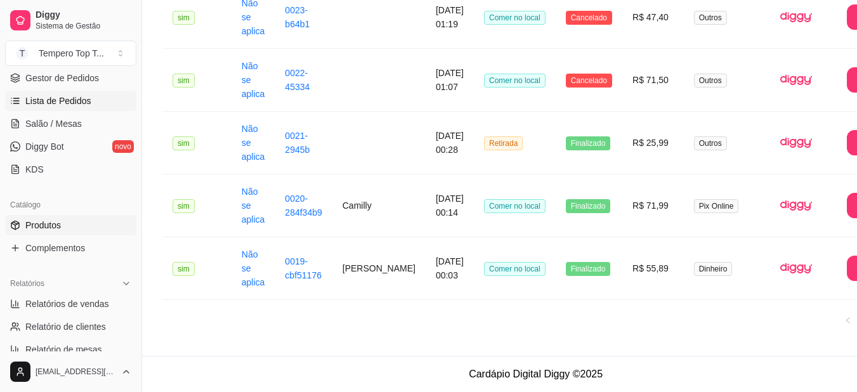
click at [74, 230] on link "Produtos" at bounding box center [70, 225] width 131 height 20
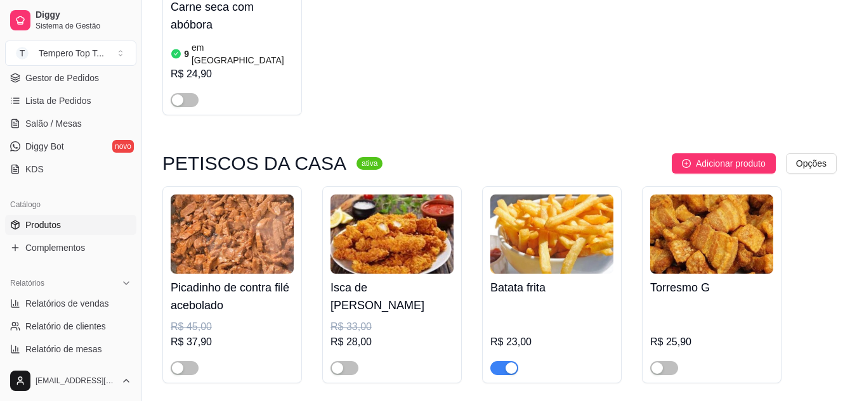
scroll to position [3297, 0]
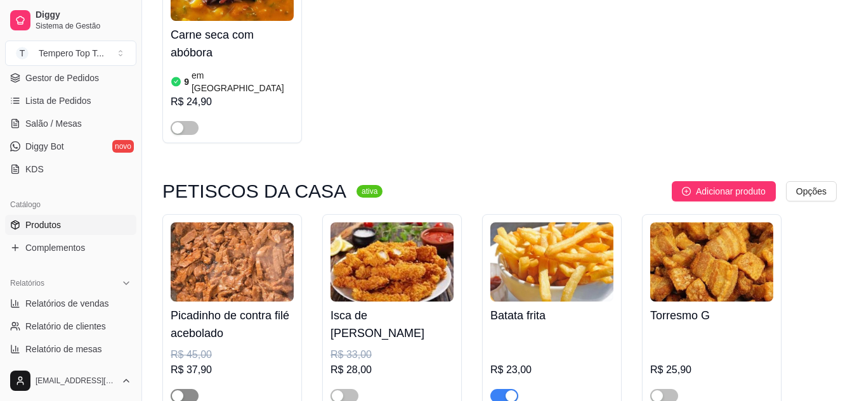
click at [185, 389] on span "button" at bounding box center [185, 396] width 28 height 14
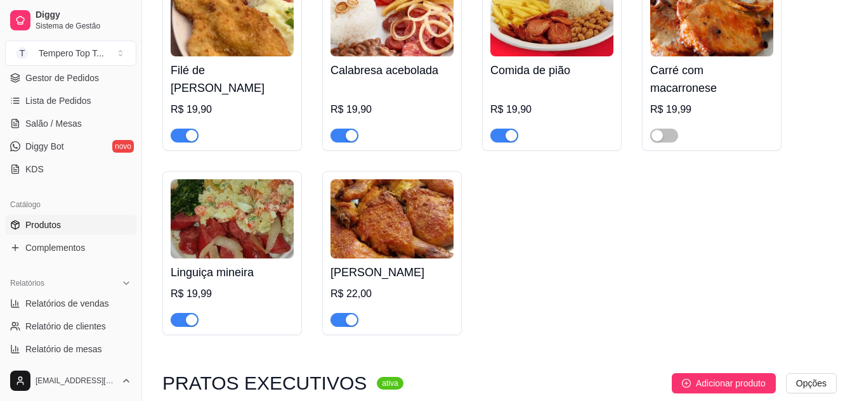
scroll to position [380, 0]
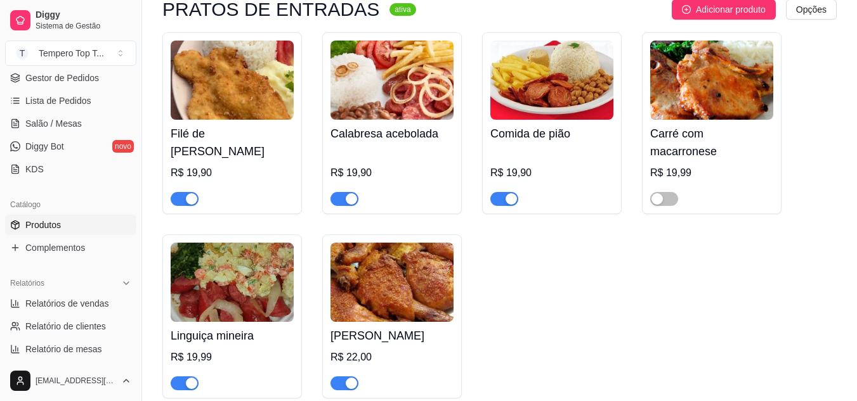
drag, startPoint x: 346, startPoint y: 118, endPoint x: 774, endPoint y: 304, distance: 466.3
click at [774, 304] on div "Filé de frango á milanesa R$ 19,90 Calabresa acebolada R$ 19,90 Comida de pião …" at bounding box center [499, 215] width 674 height 366
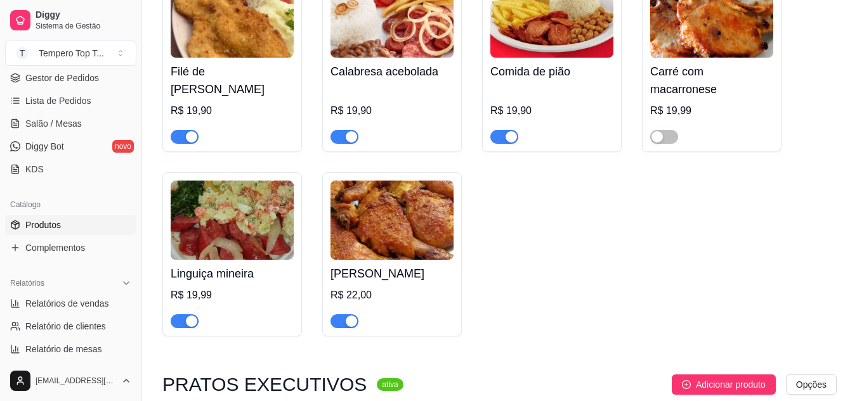
scroll to position [444, 0]
